Goal: Task Accomplishment & Management: Manage account settings

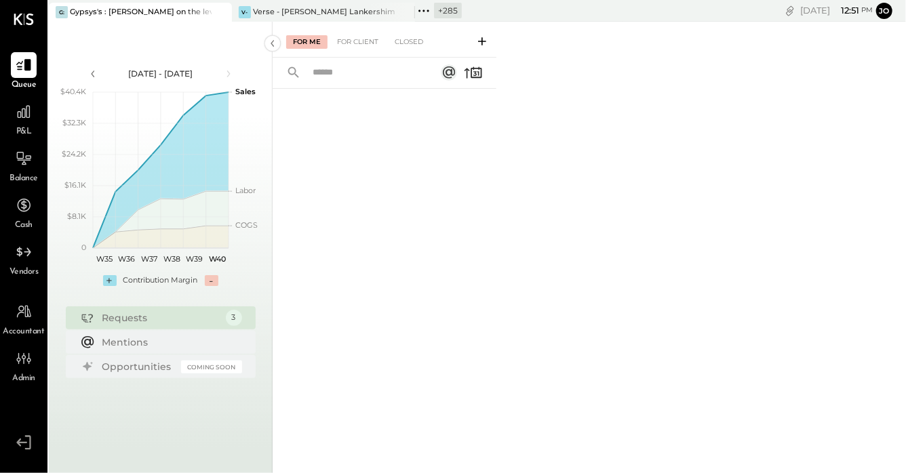
click at [219, 14] on icon at bounding box center [219, 12] width 17 height 16
click at [57, 5] on icon at bounding box center [58, 11] width 18 height 18
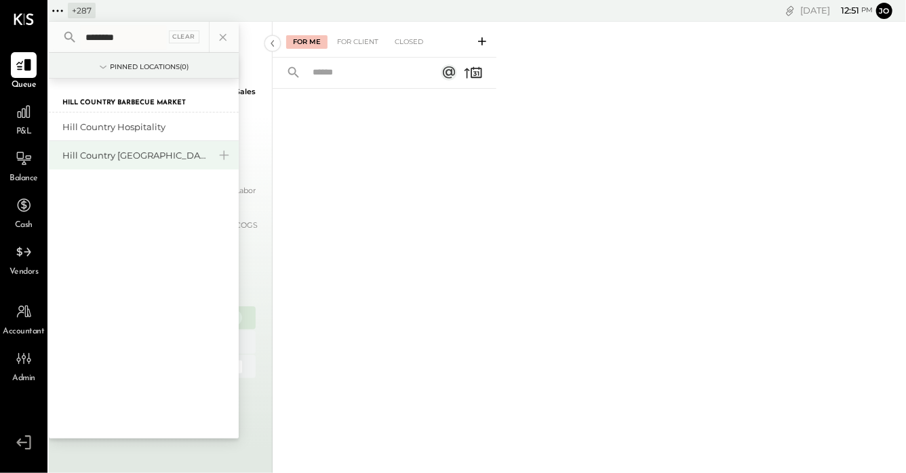
type input "********"
click at [100, 159] on div "Hill Country [GEOGRAPHIC_DATA]" at bounding box center [135, 155] width 146 height 13
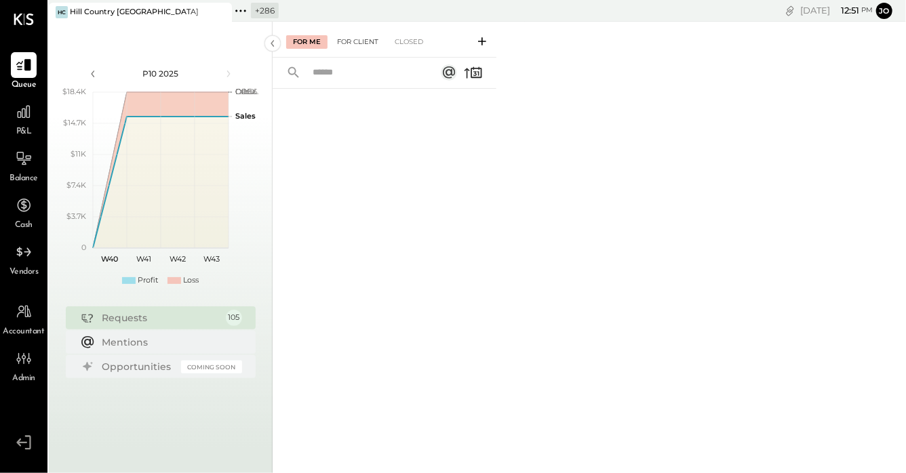
click at [361, 39] on div "For Client" at bounding box center [357, 42] width 55 height 14
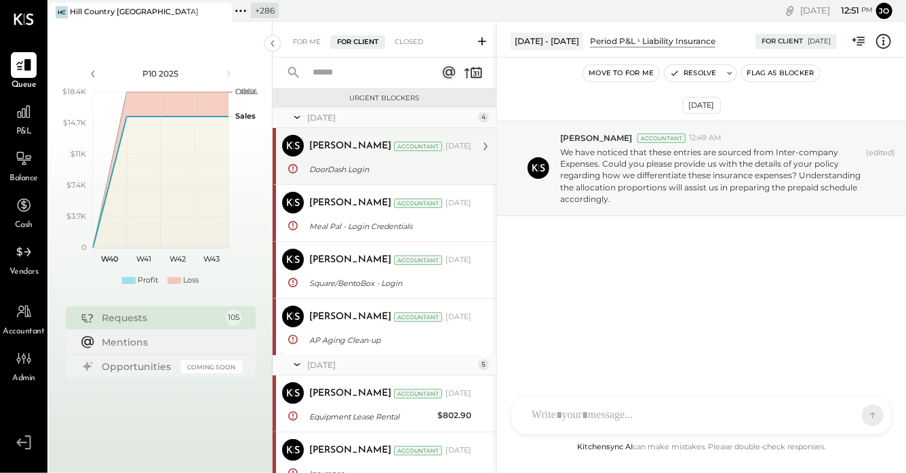
click at [381, 171] on div "DoorDash Login" at bounding box center [388, 170] width 158 height 14
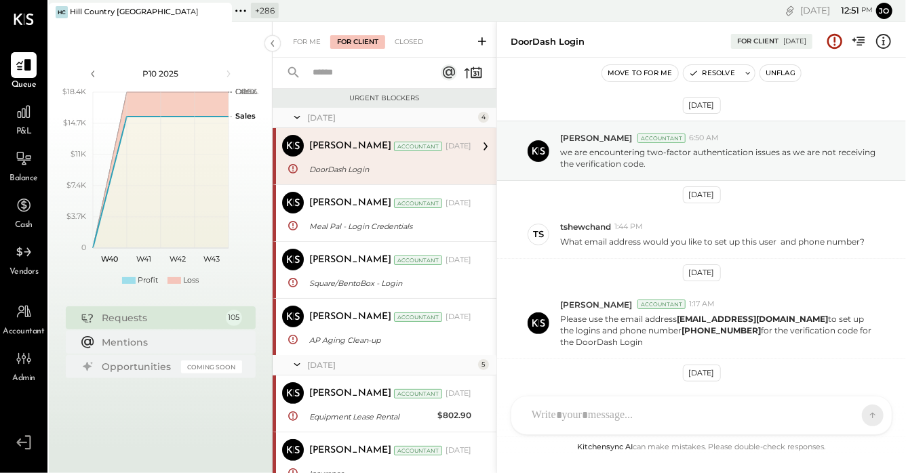
scroll to position [186, 0]
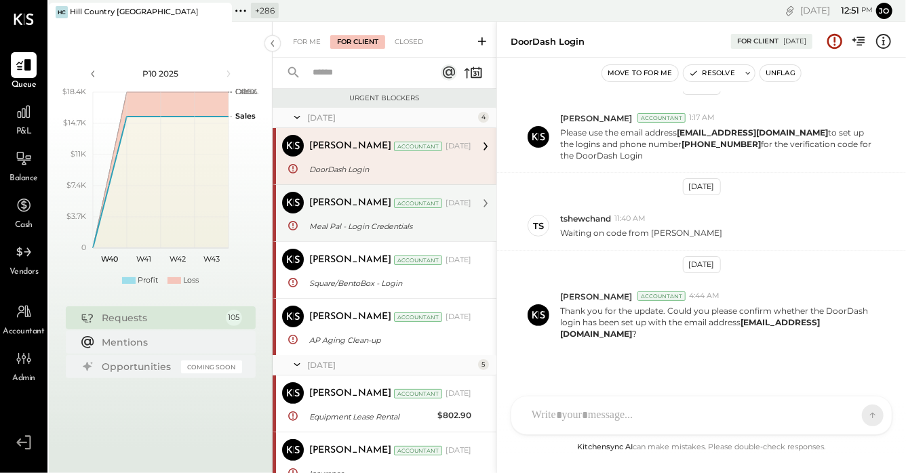
click at [350, 214] on div "[PERSON_NAME] Accountant [DATE] Meal Pal - Login Credentials Thank you for the …" at bounding box center [390, 213] width 162 height 43
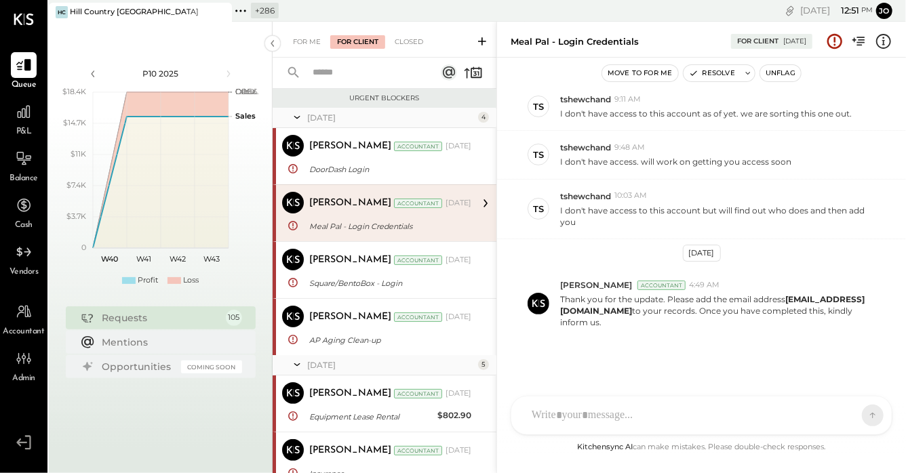
scroll to position [47, 0]
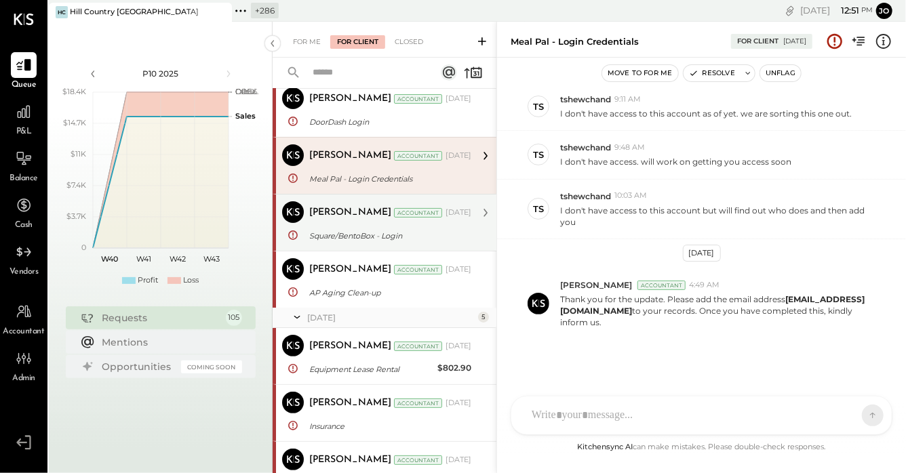
click at [348, 223] on div "[PERSON_NAME] Accountant [DATE]" at bounding box center [390, 212] width 162 height 23
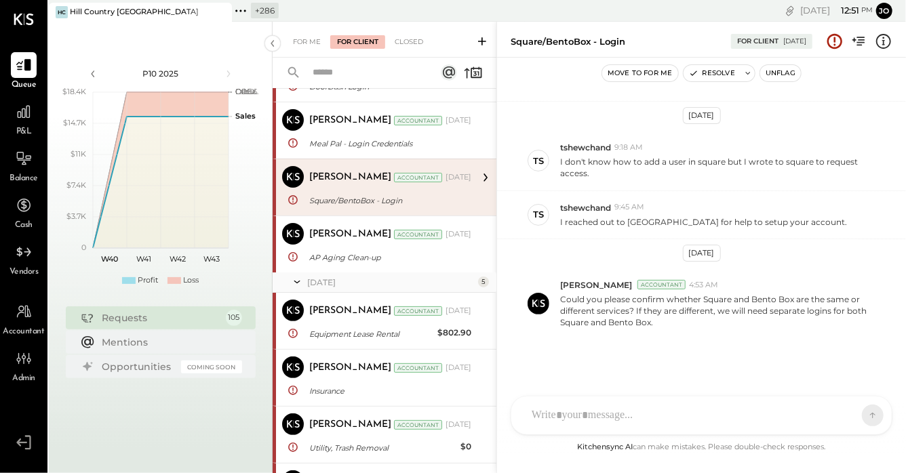
scroll to position [89, 0]
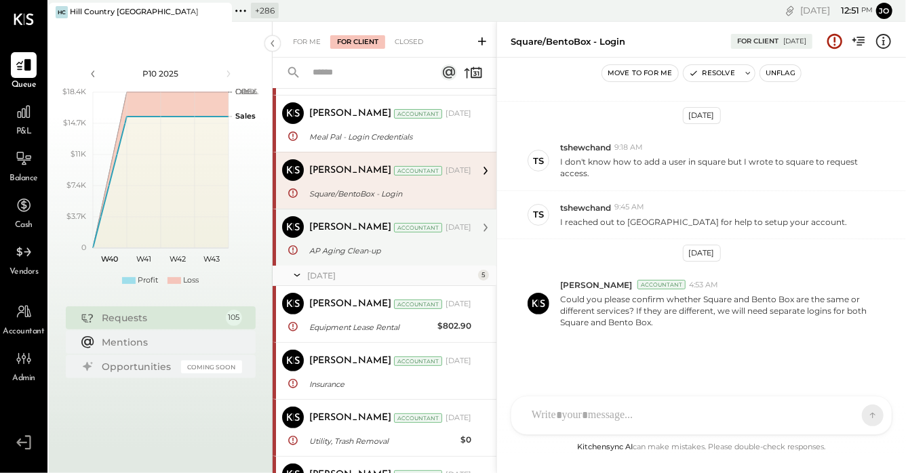
click at [350, 253] on div "AP Aging Clean-up" at bounding box center [388, 251] width 158 height 14
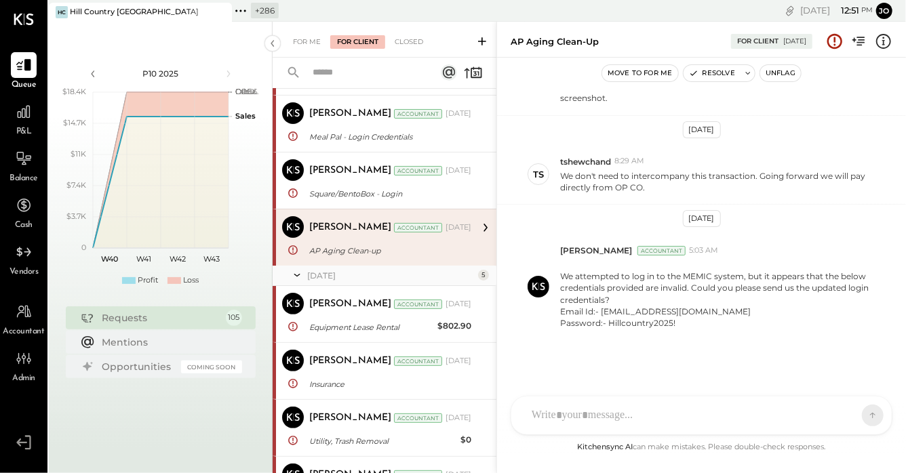
scroll to position [168, 0]
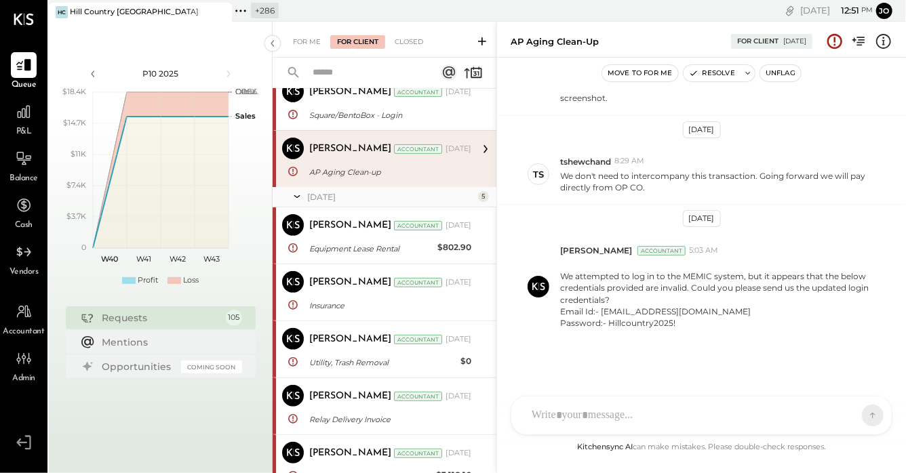
click at [350, 253] on div "Equipment Lease Rental" at bounding box center [371, 249] width 124 height 14
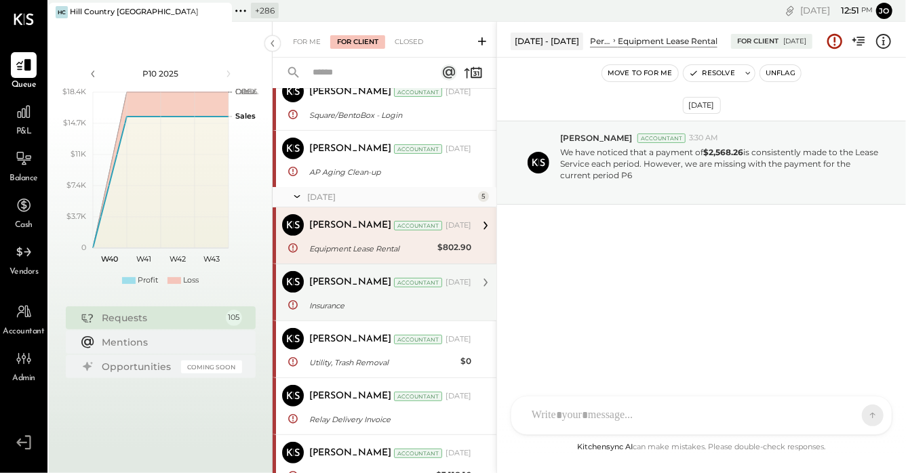
click at [356, 301] on div "Insurance" at bounding box center [388, 306] width 158 height 14
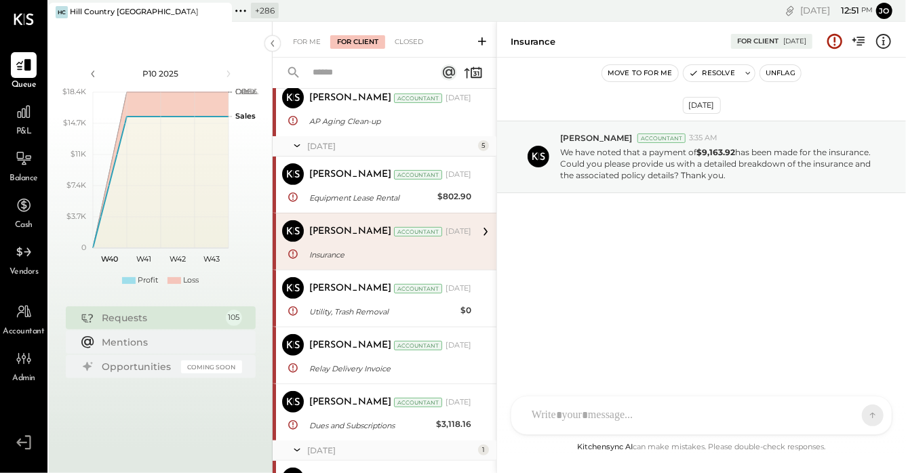
click at [356, 301] on div "[PERSON_NAME] Accountant [DATE] Utility, Trash Removal $0 We are missing with i…" at bounding box center [390, 298] width 162 height 43
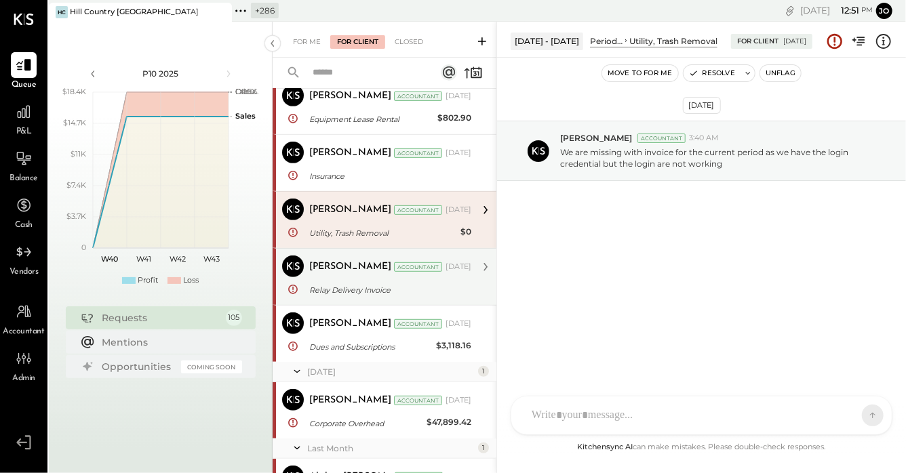
click at [353, 281] on div "[PERSON_NAME] Accountant [DATE] Relay Delivery Invoice We kindly request the Re…" at bounding box center [390, 277] width 162 height 43
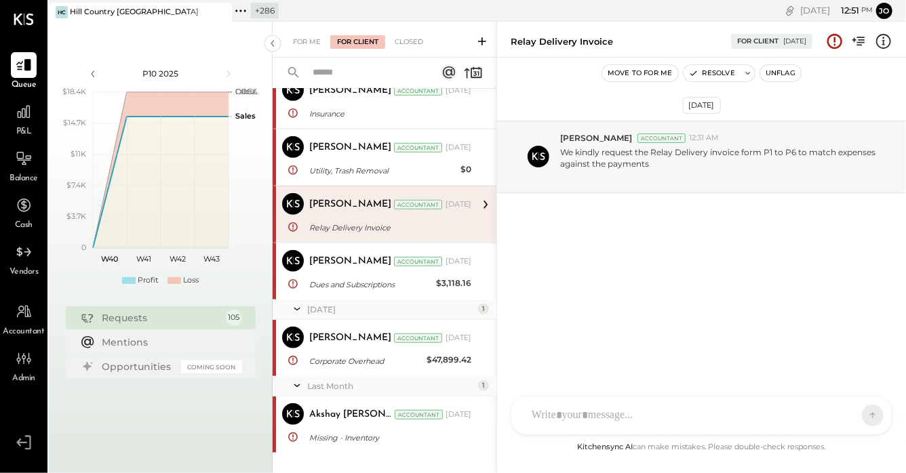
scroll to position [378, 0]
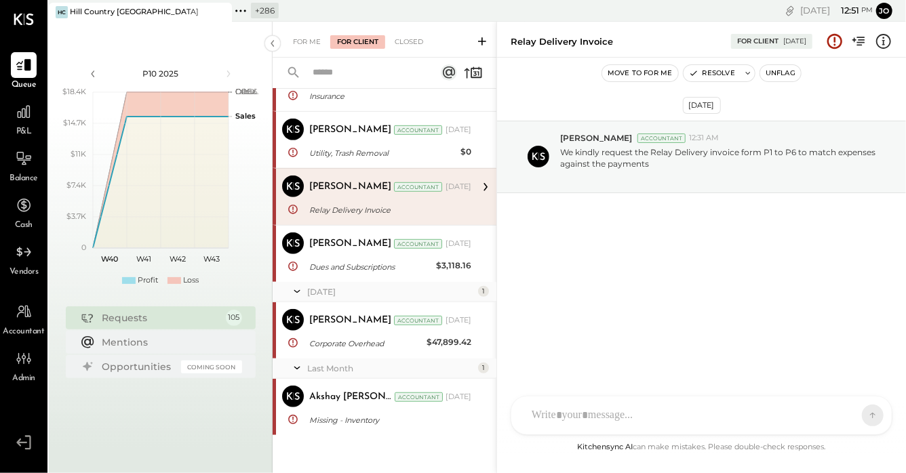
click at [353, 281] on div "[PERSON_NAME] Accountant [PERSON_NAME] Accountant [DATE] Dues and Subscriptions…" at bounding box center [384, 253] width 224 height 57
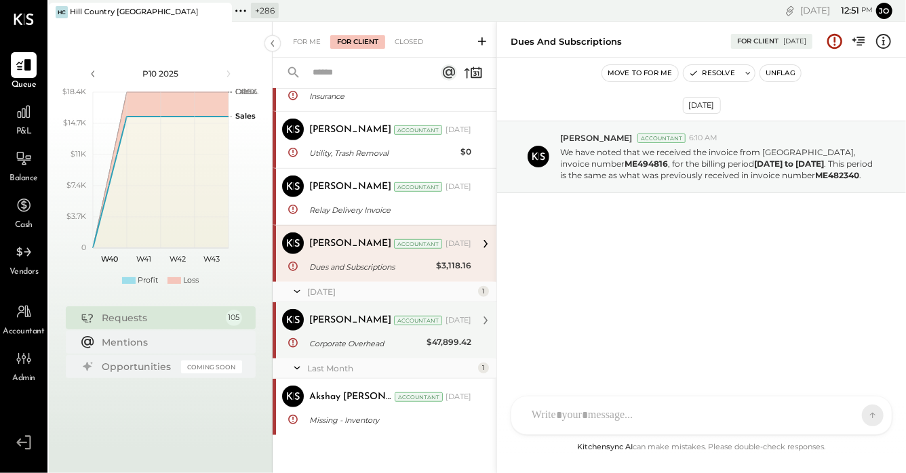
click at [353, 323] on div "[PERSON_NAME]" at bounding box center [350, 321] width 82 height 14
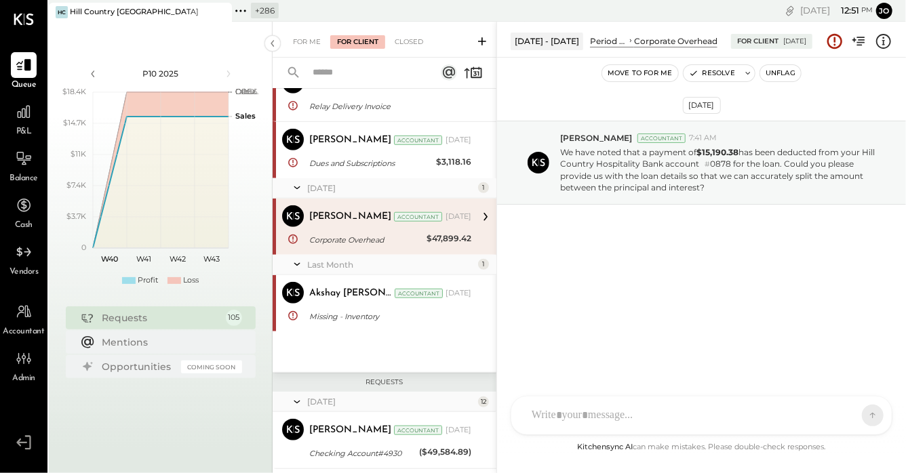
click at [353, 323] on div "Missing - Inventory" at bounding box center [388, 316] width 158 height 16
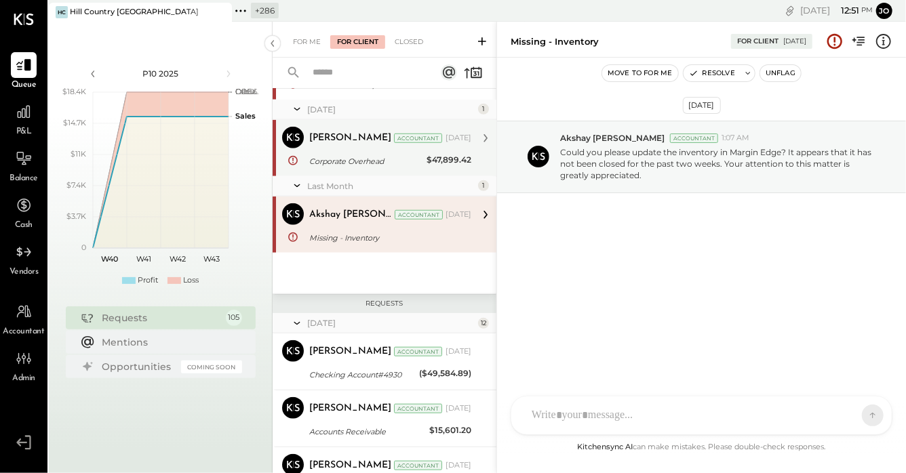
scroll to position [579, 0]
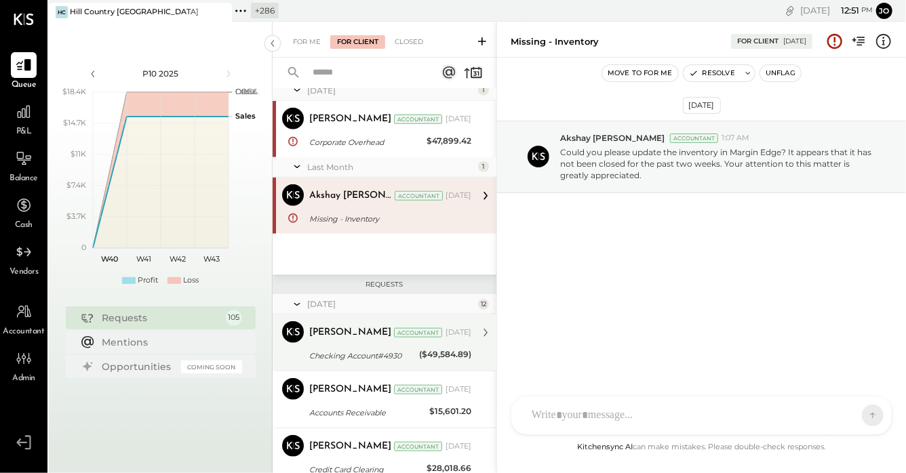
click at [353, 327] on div "[PERSON_NAME]" at bounding box center [350, 333] width 82 height 14
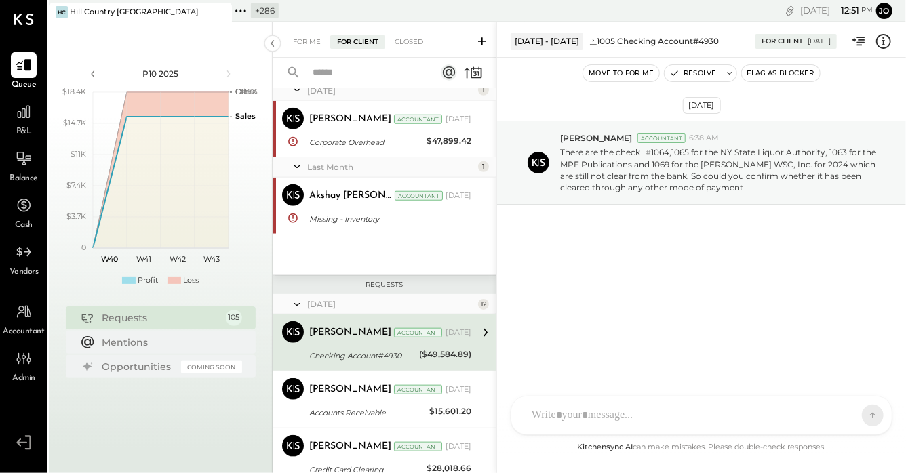
scroll to position [653, 0]
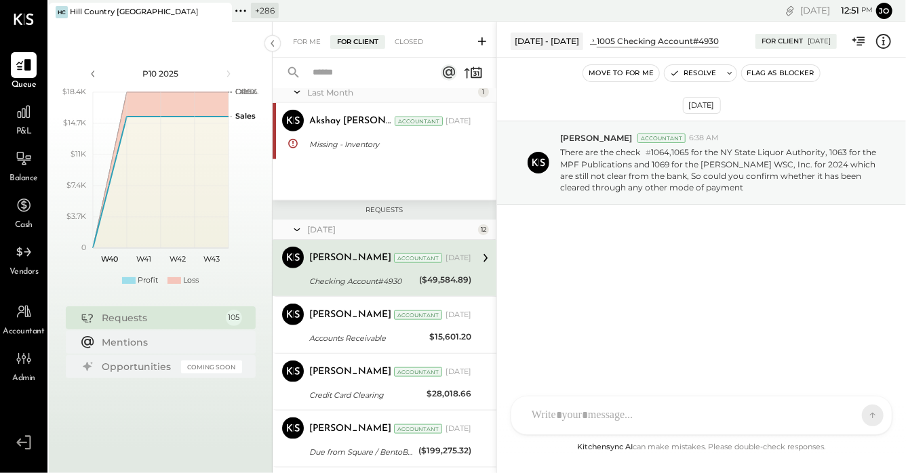
click at [353, 327] on div "[PERSON_NAME] Accountant [DATE] Accounts Receivable $15,601.20 Kindly provide u…" at bounding box center [390, 325] width 162 height 43
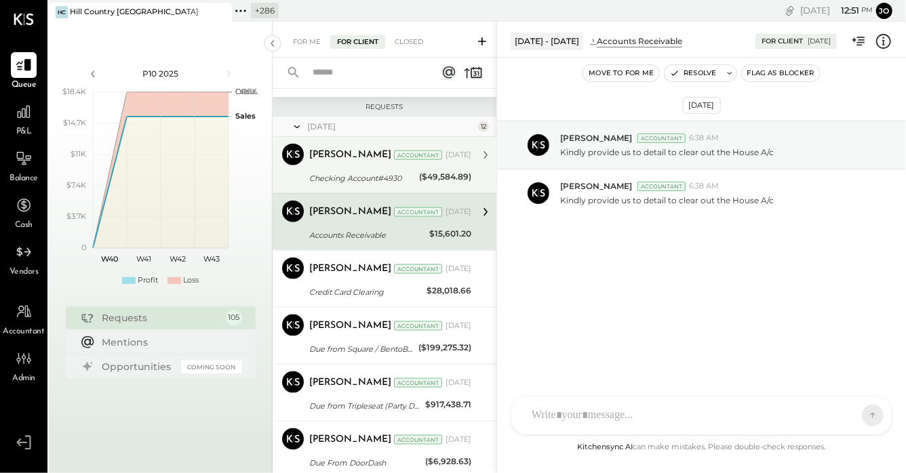
scroll to position [758, 0]
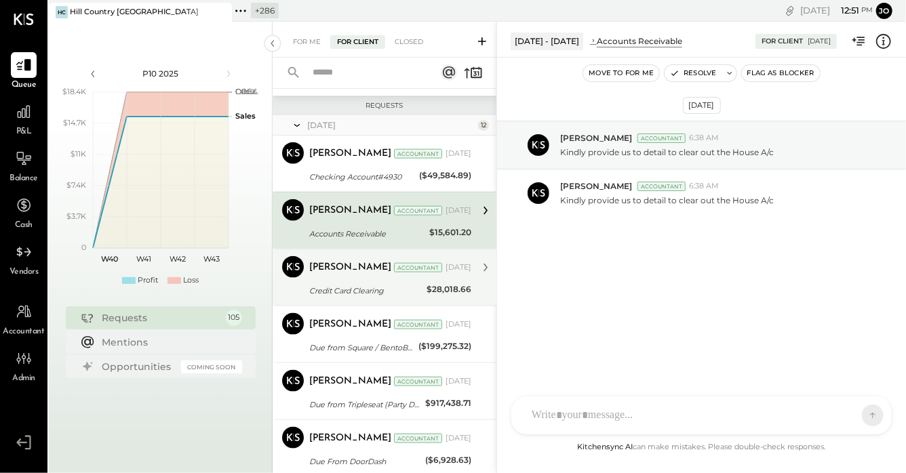
click at [350, 293] on div "Credit Card Clearing" at bounding box center [365, 291] width 113 height 14
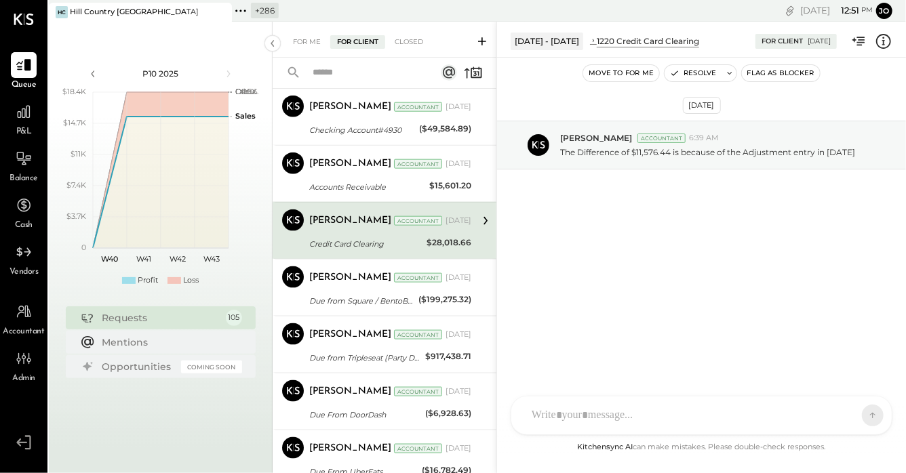
scroll to position [813, 0]
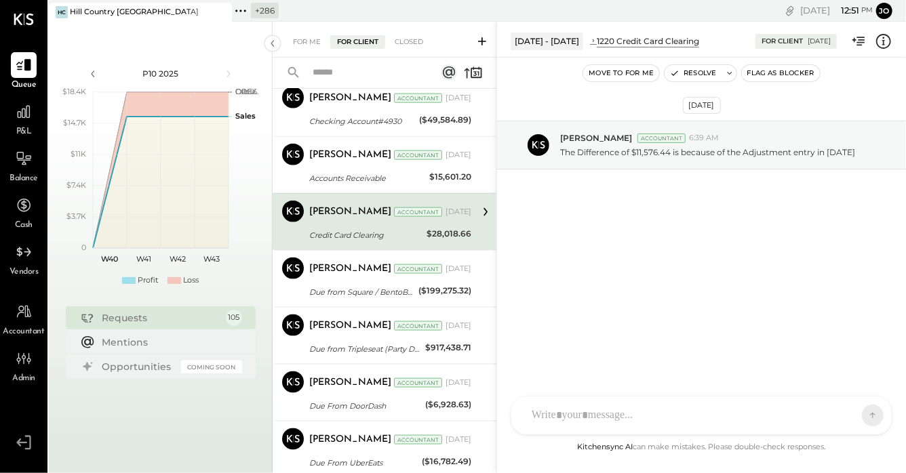
click at [350, 293] on div "Due from Square / BentoBox" at bounding box center [361, 292] width 105 height 14
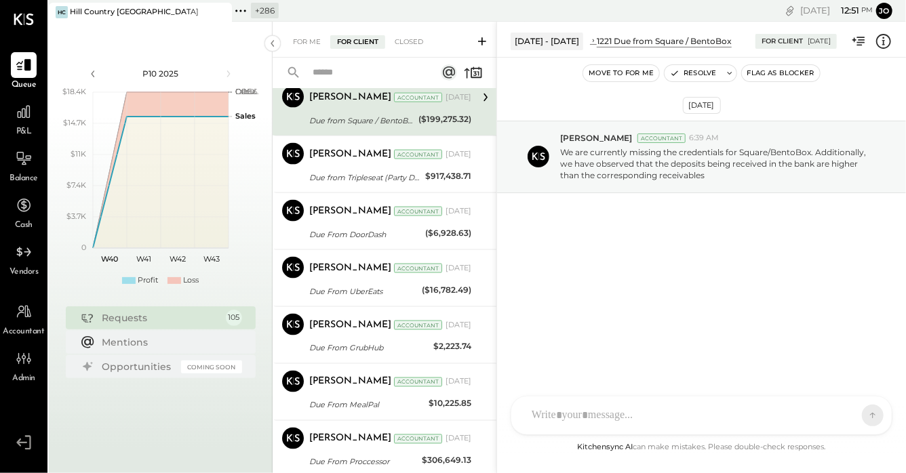
scroll to position [1301, 0]
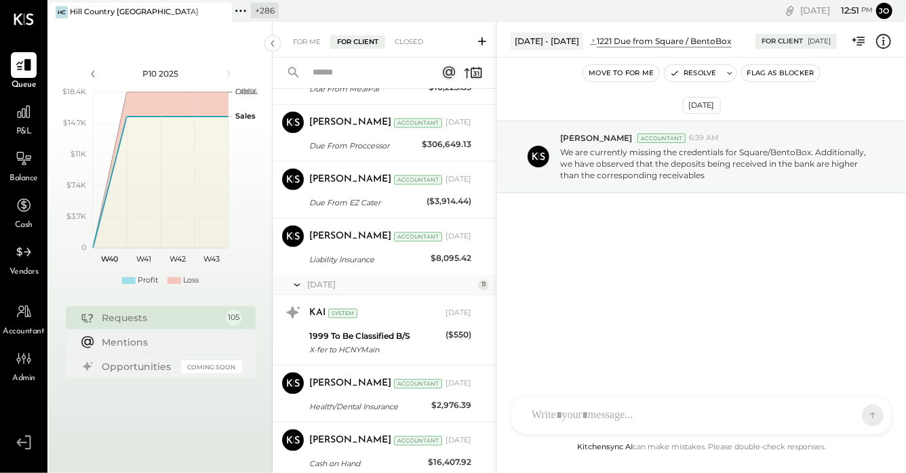
click at [350, 293] on div "[DATE]" at bounding box center [384, 285] width 224 height 20
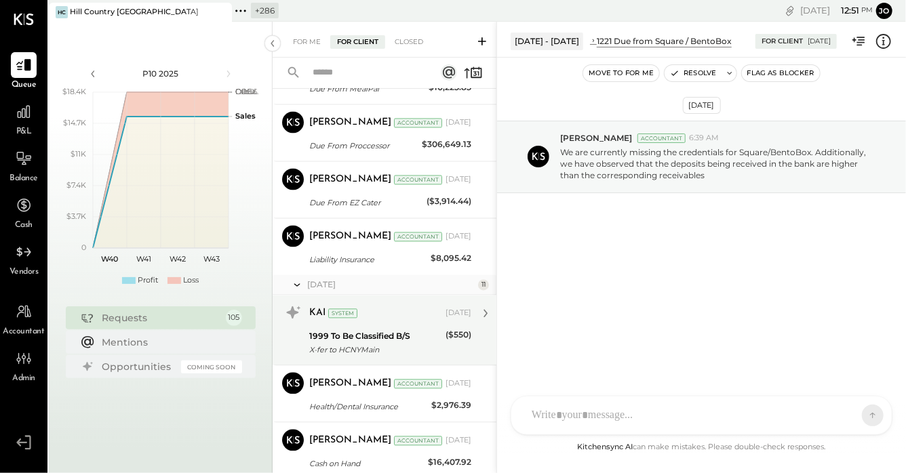
click at [352, 318] on div "KAI System" at bounding box center [376, 314] width 134 height 14
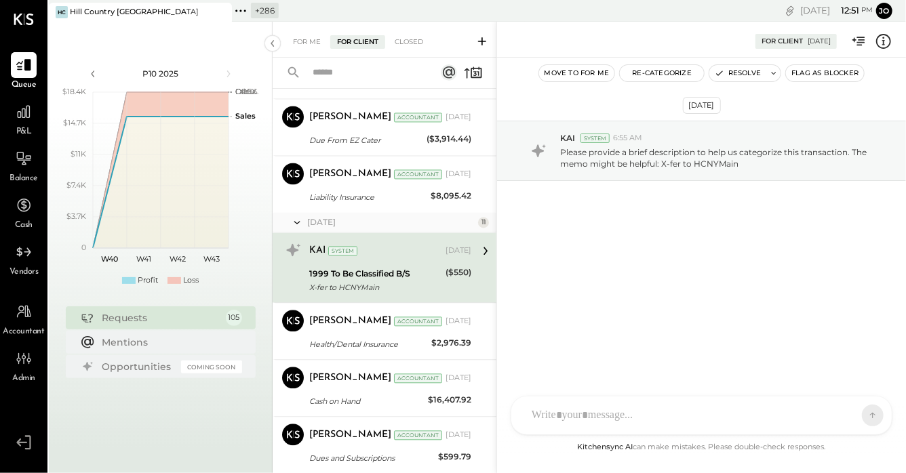
scroll to position [1441, 0]
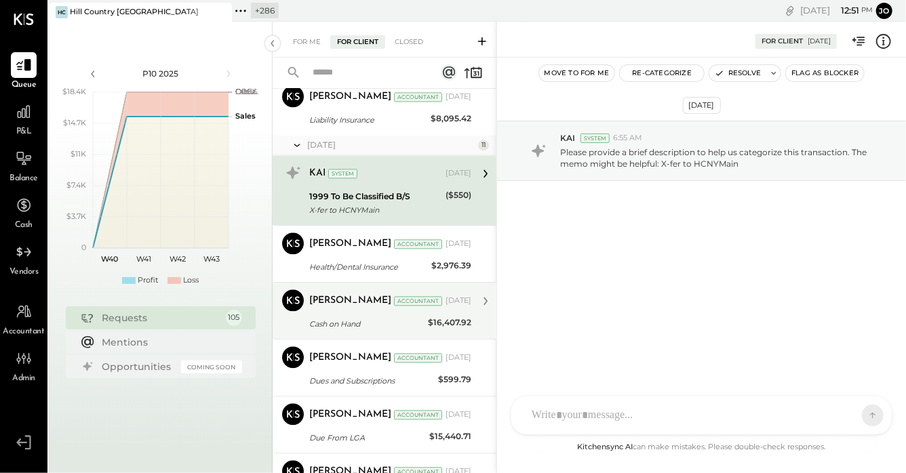
click at [344, 294] on div "[PERSON_NAME]" at bounding box center [350, 301] width 82 height 14
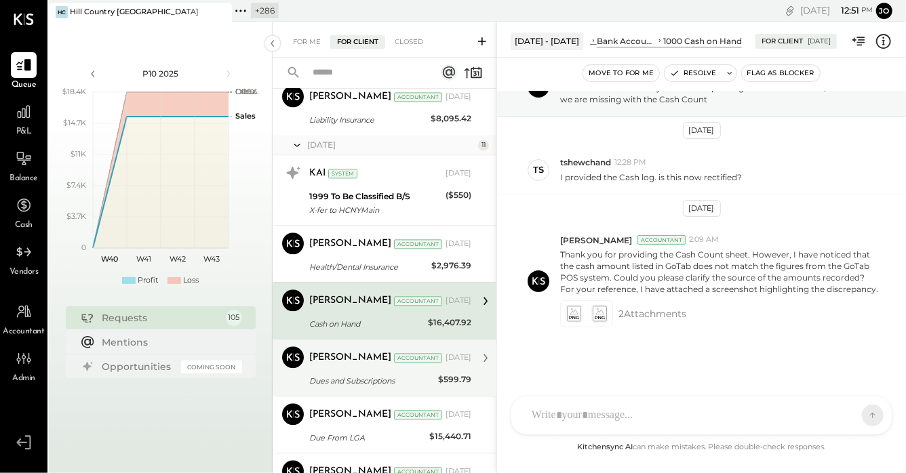
click at [356, 348] on div "[PERSON_NAME] Accountant [DATE]" at bounding box center [390, 357] width 162 height 19
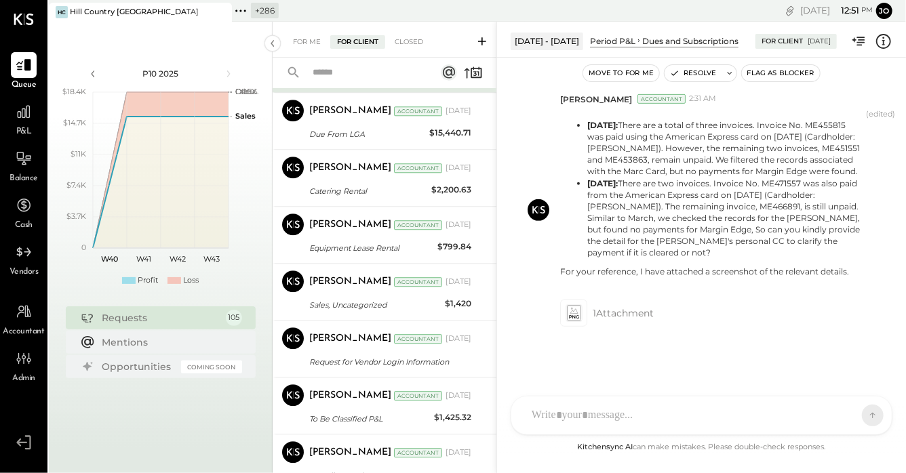
scroll to position [1759, 0]
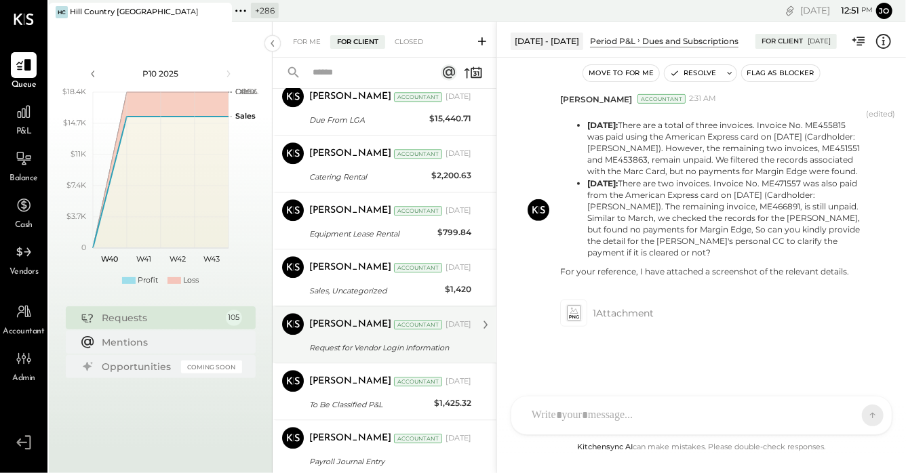
click at [346, 308] on div "[PERSON_NAME] Accountant [PERSON_NAME] Accountant [DATE] Request for Vendor Log…" at bounding box center [384, 334] width 224 height 57
